Goal: Task Accomplishment & Management: Manage account settings

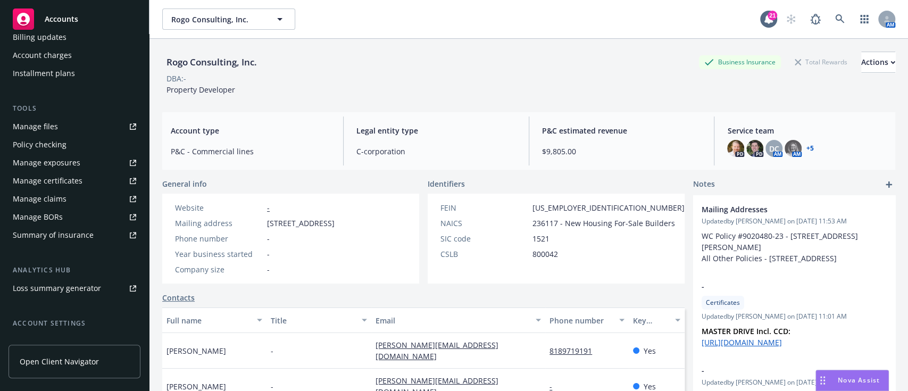
scroll to position [320, 0]
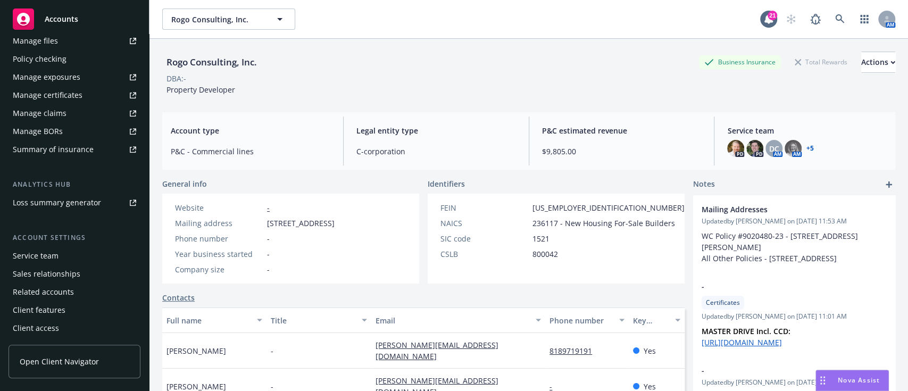
click at [54, 249] on div "Service team" at bounding box center [36, 255] width 46 height 17
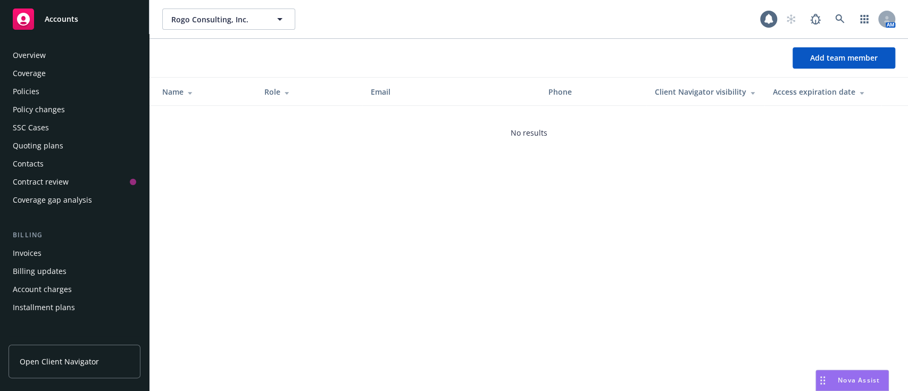
scroll to position [320, 0]
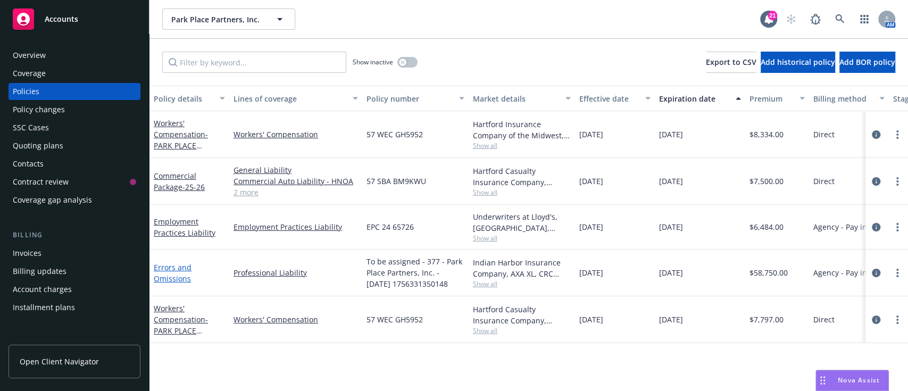
click at [172, 272] on link "Errors and Omissions" at bounding box center [173, 272] width 38 height 21
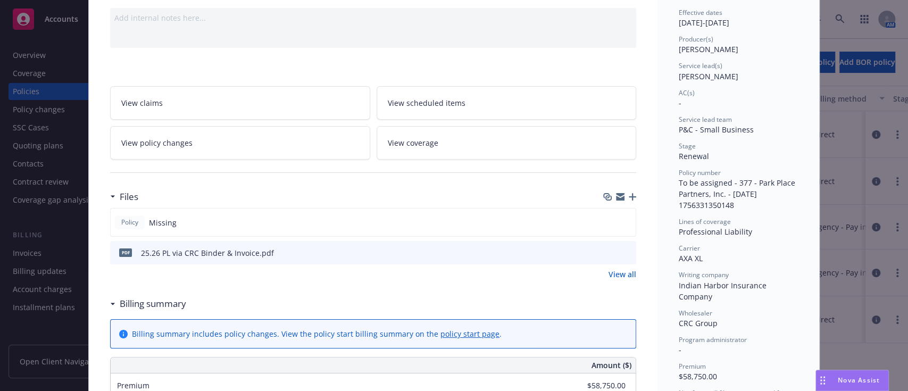
scroll to position [106, 0]
click at [574, 239] on div "Policy Missing pdf 25.26 PL via CRC Binder & Invoice.pdf" at bounding box center [373, 235] width 526 height 56
click at [617, 269] on link "View all" at bounding box center [623, 273] width 28 height 11
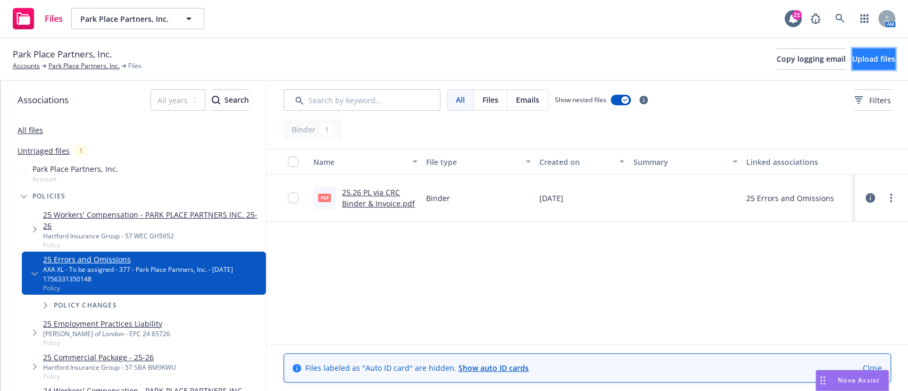
click at [852, 57] on span "Upload files" at bounding box center [873, 59] width 43 height 10
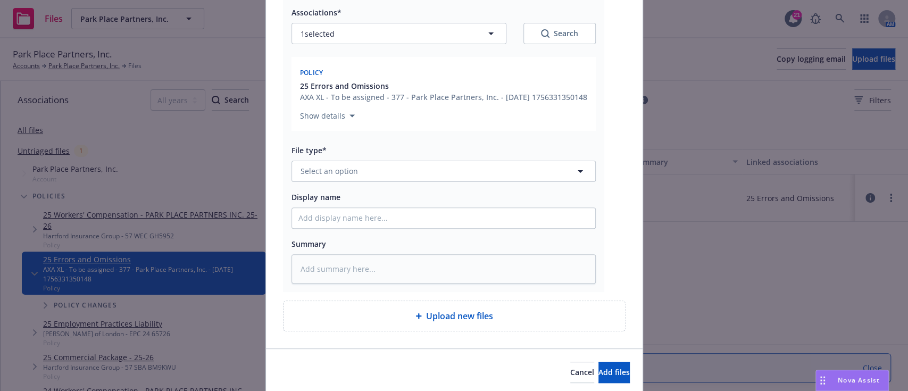
scroll to position [167, 0]
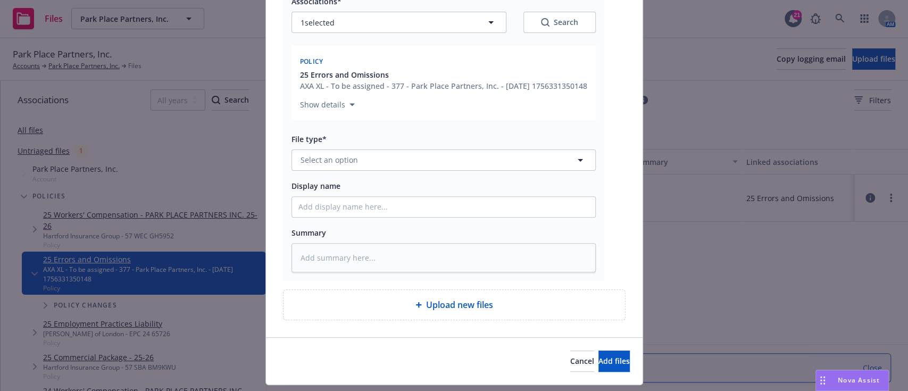
click at [350, 157] on div "File type* Select an option" at bounding box center [444, 151] width 304 height 38
click at [348, 165] on span "Select an option" at bounding box center [329, 159] width 57 height 11
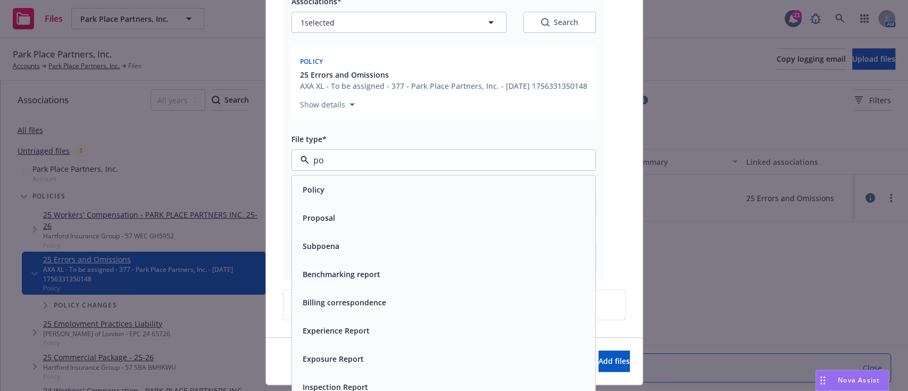
type input "pol"
click at [313, 195] on span "Policy" at bounding box center [314, 189] width 22 height 11
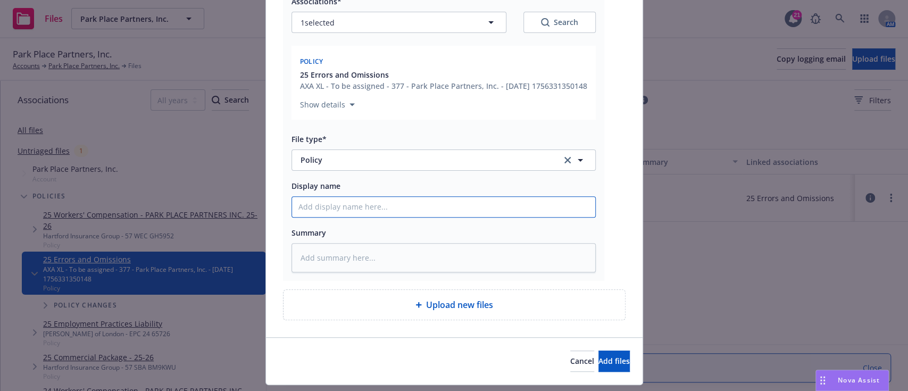
click at [313, 217] on input "Display name" at bounding box center [443, 207] width 303 height 20
type textarea "x"
type input "2"
type textarea "x"
type input "2"
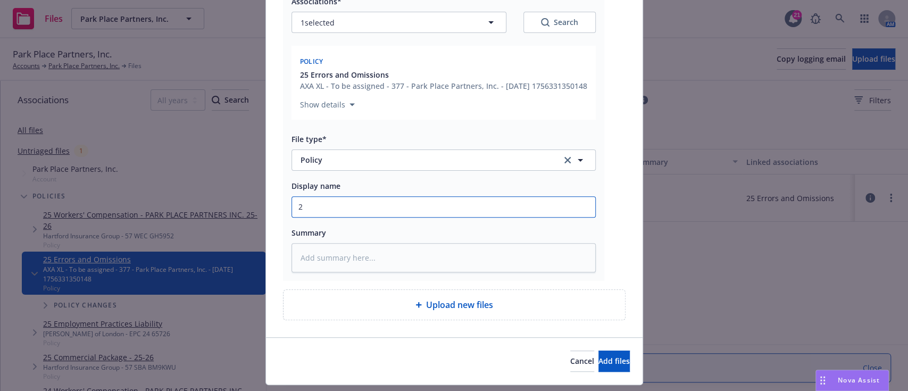
type textarea "x"
type input "25"
type textarea "x"
type input "252"
type textarea "x"
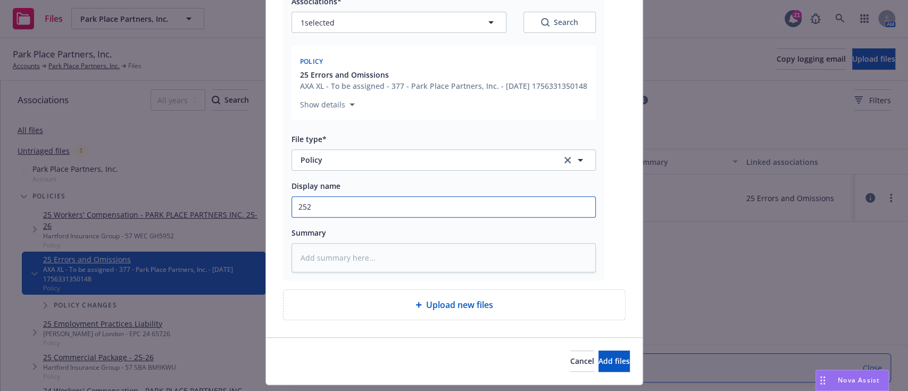
type input "2526"
type textarea "x"
type input "252"
type textarea "x"
type input "25"
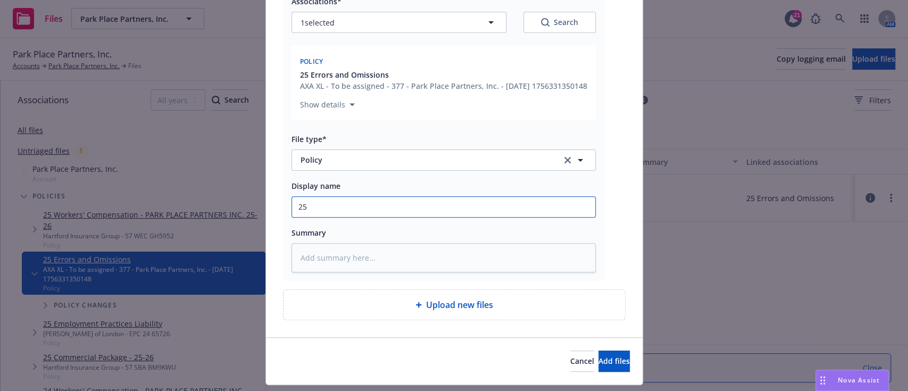
type textarea "x"
type input "25."
type textarea "x"
type input "25.2"
type textarea "x"
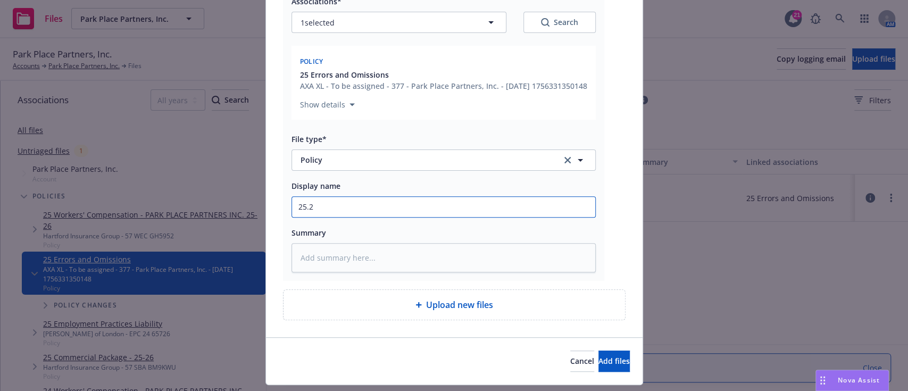
type input "25.26"
type textarea "x"
type input "25.26"
type textarea "x"
type input "25.26 P"
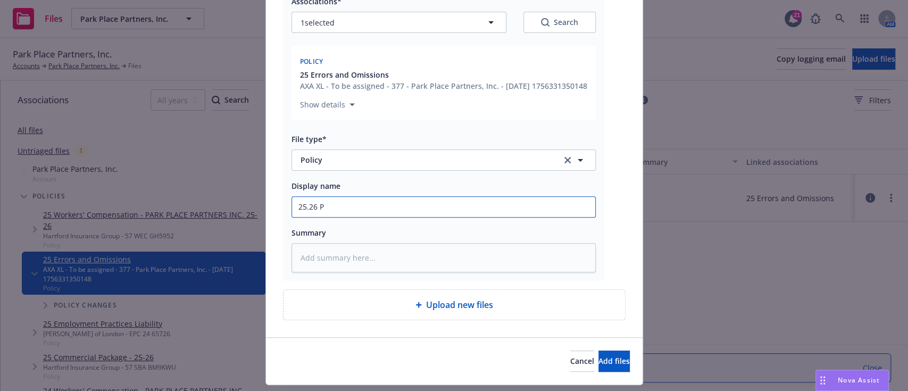
type textarea "x"
type input "25.26 Pa"
type textarea "x"
type input "25.26 Par"
type textarea "x"
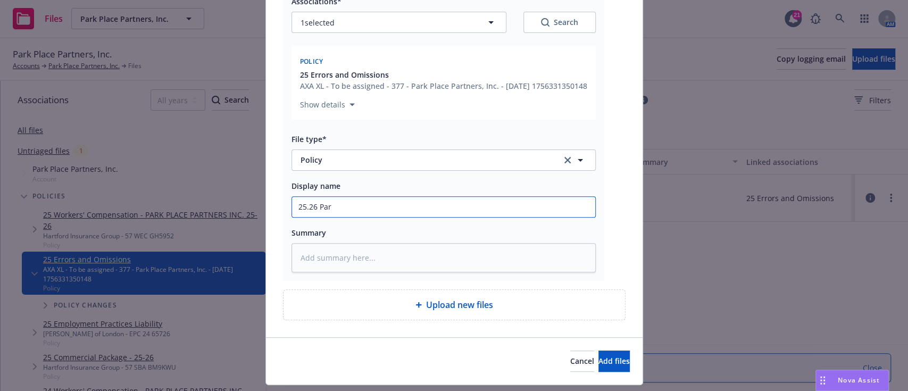
type input "25.26 Park"
type textarea "x"
type input "25.26 Par"
type textarea "x"
type input "25.26 Pa"
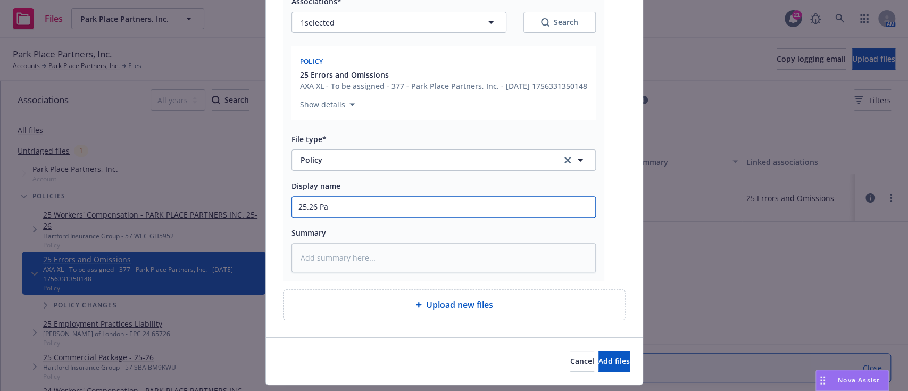
type textarea "x"
type input "25.26 P"
type textarea "x"
type input "25.26 PL"
type textarea "x"
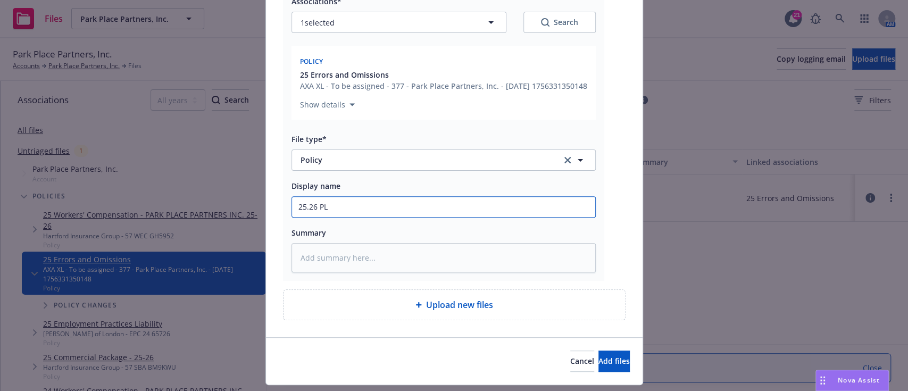
type input "25.26 PL"
type textarea "x"
type input "25.26 PL P"
type textarea "x"
type input "25.26 PL Po"
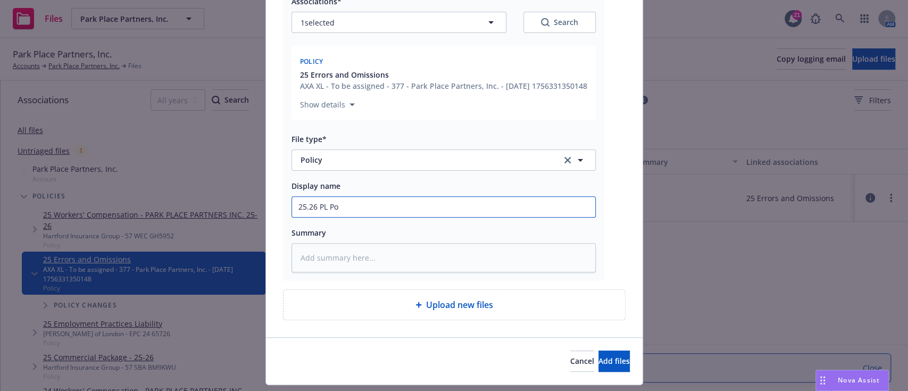
type textarea "x"
type input "25.26 PL Pol"
type textarea "x"
type input "25.26 [PERSON_NAME]"
type textarea "x"
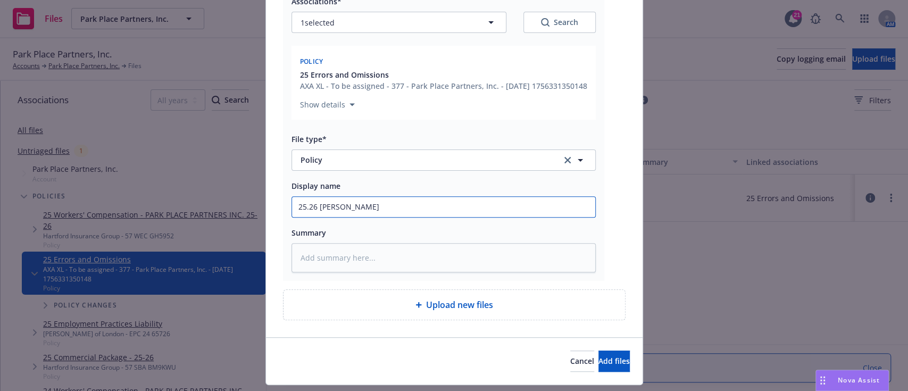
type input "25.26 PL Polic"
type textarea "x"
type input "25.26 PL Policy"
click at [602, 363] on button "Add files" at bounding box center [613, 361] width 31 height 21
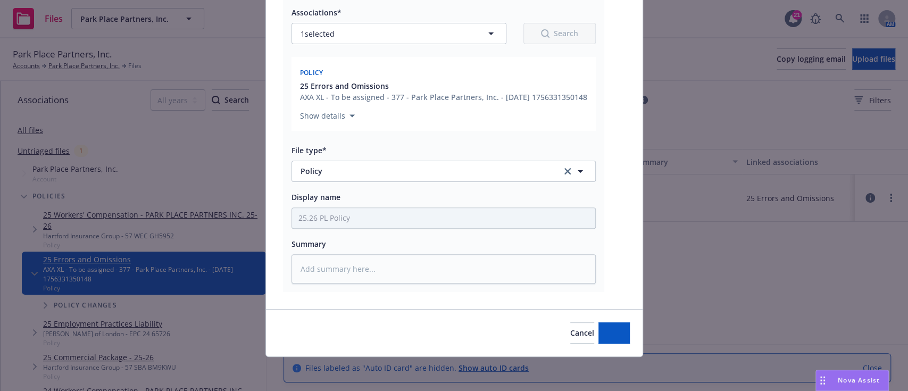
scroll to position [167, 0]
type textarea "x"
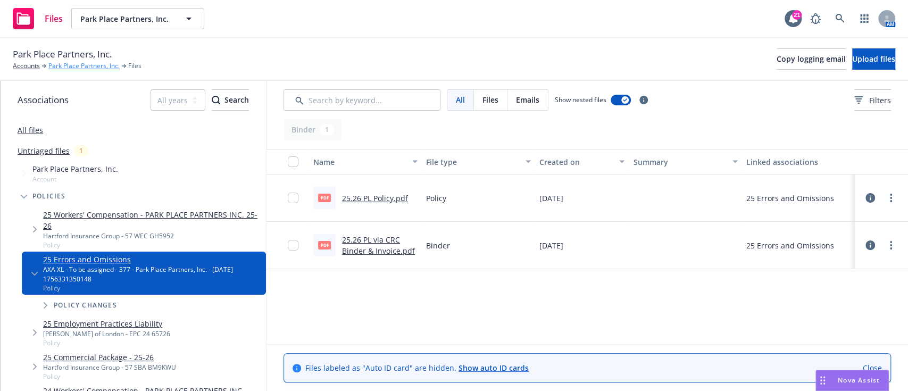
click at [97, 66] on link "Park Place Partners, Inc." at bounding box center [83, 66] width 71 height 10
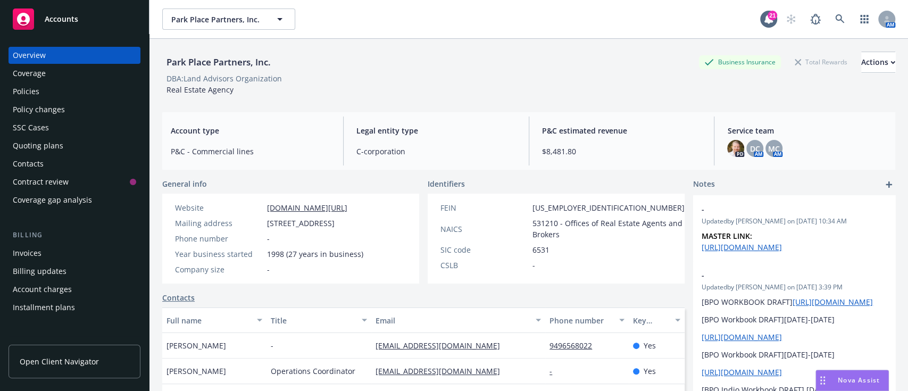
click at [53, 89] on div "Policies" at bounding box center [74, 91] width 123 height 17
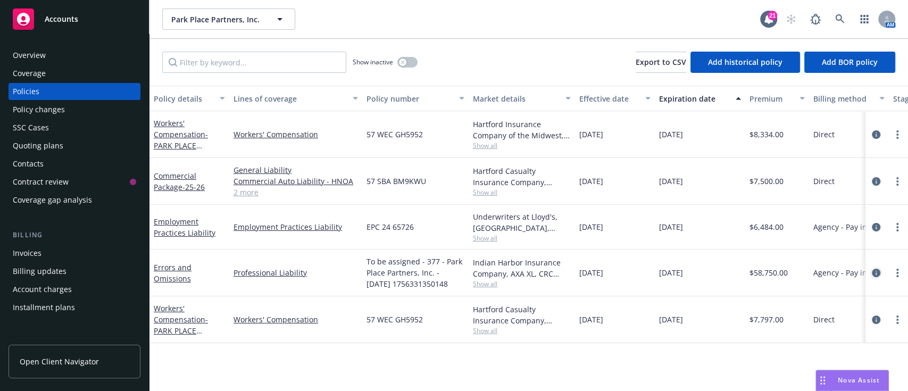
click at [881, 272] on link "circleInformation" at bounding box center [876, 273] width 13 height 13
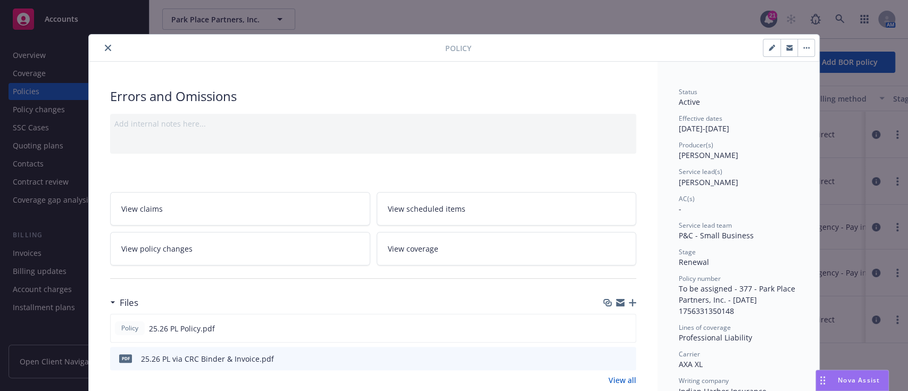
click at [772, 48] on button "button" at bounding box center [771, 47] width 17 height 17
select select "RENEWAL"
select select "12"
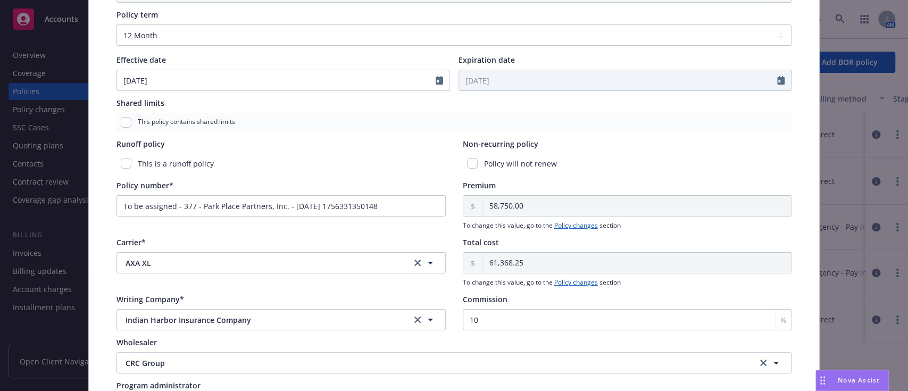
scroll to position [396, 0]
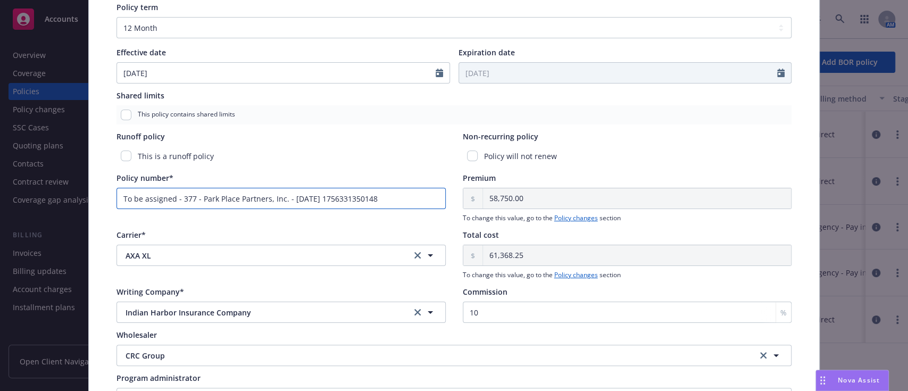
click at [229, 194] on input "To be assigned - 377 - Park Place Partners, Inc. - 08/27/2025 1756331350148" at bounding box center [281, 198] width 329 height 21
paste input "MPP903934406"
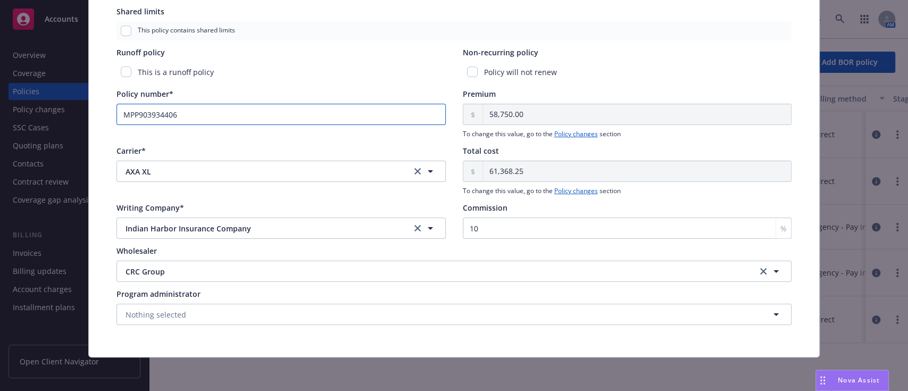
scroll to position [0, 0]
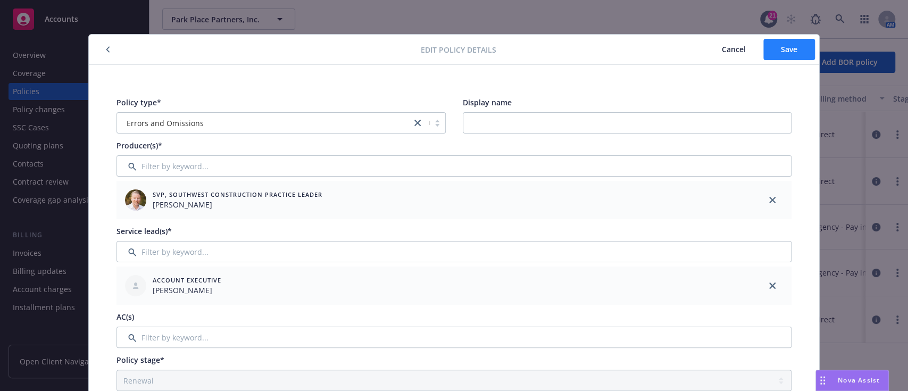
type input "MPP903934406"
click at [770, 51] on button "Save" at bounding box center [789, 49] width 52 height 21
